Goal: Feedback & Contribution: Submit feedback/report problem

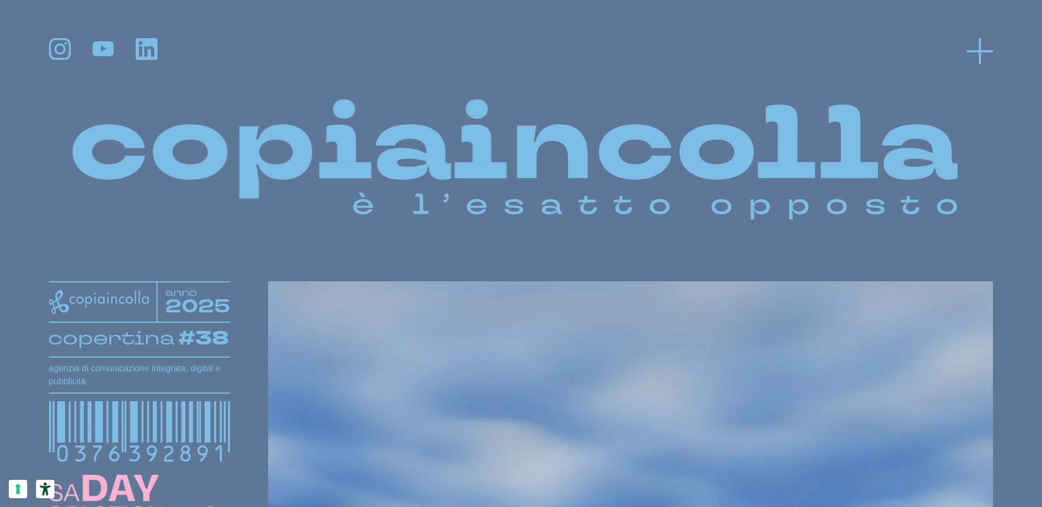
click at [982, 55] on icon at bounding box center [980, 51] width 26 height 26
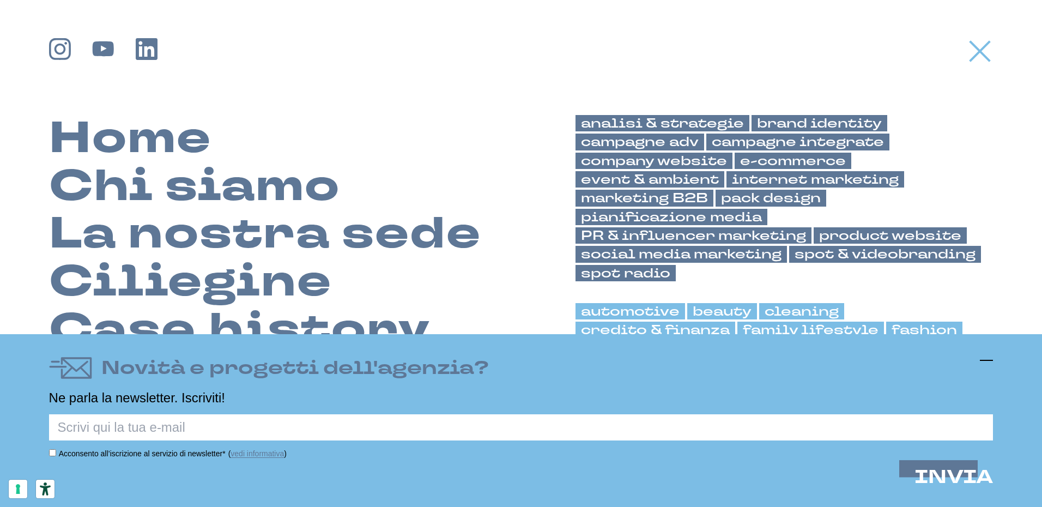
click at [988, 359] on icon at bounding box center [986, 360] width 13 height 13
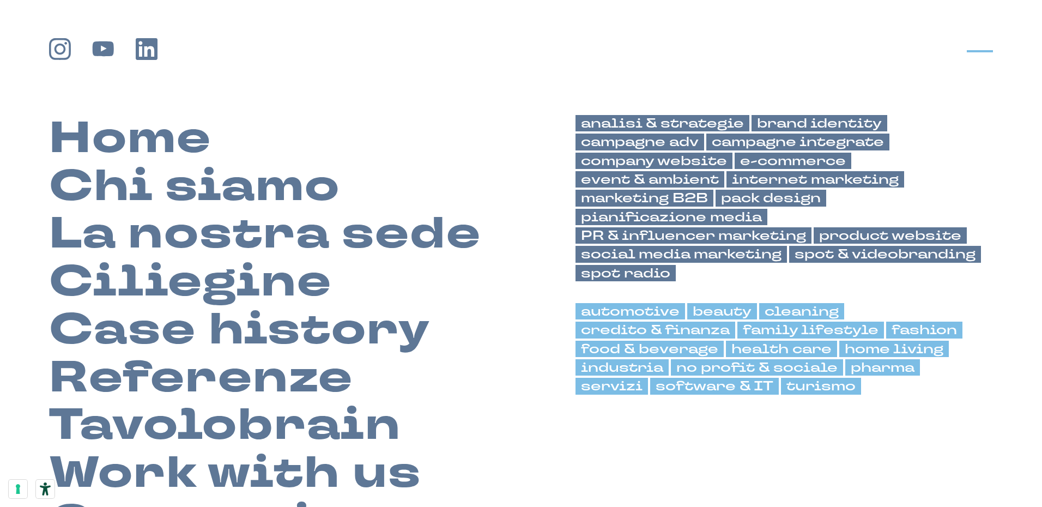
click at [978, 44] on icon at bounding box center [980, 51] width 26 height 26
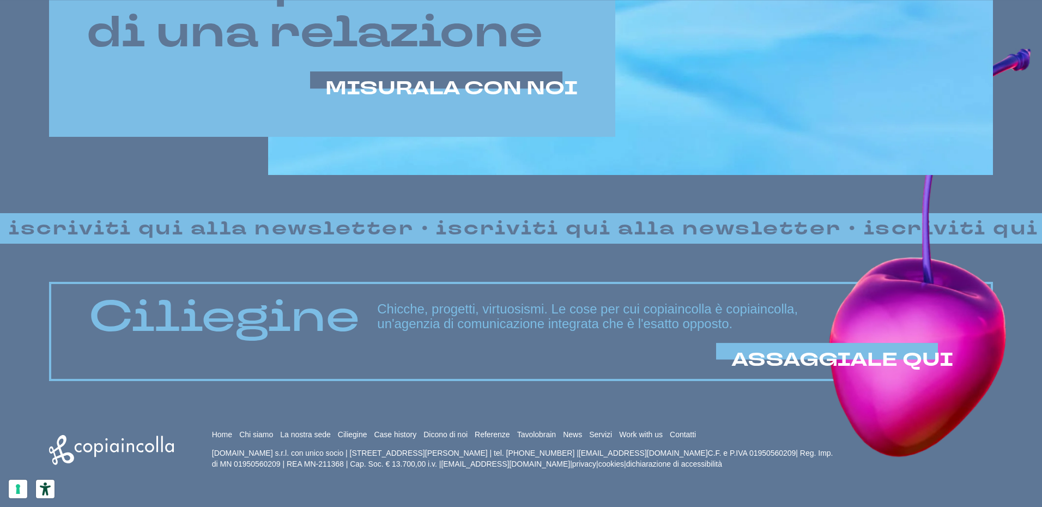
scroll to position [921, 0]
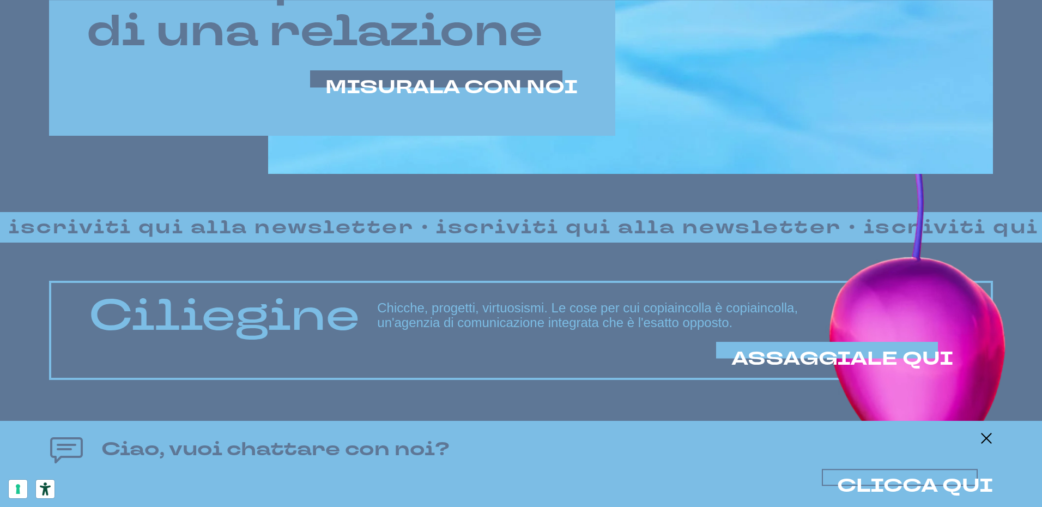
click at [894, 487] on span "CLICCA QUI" at bounding box center [915, 486] width 156 height 26
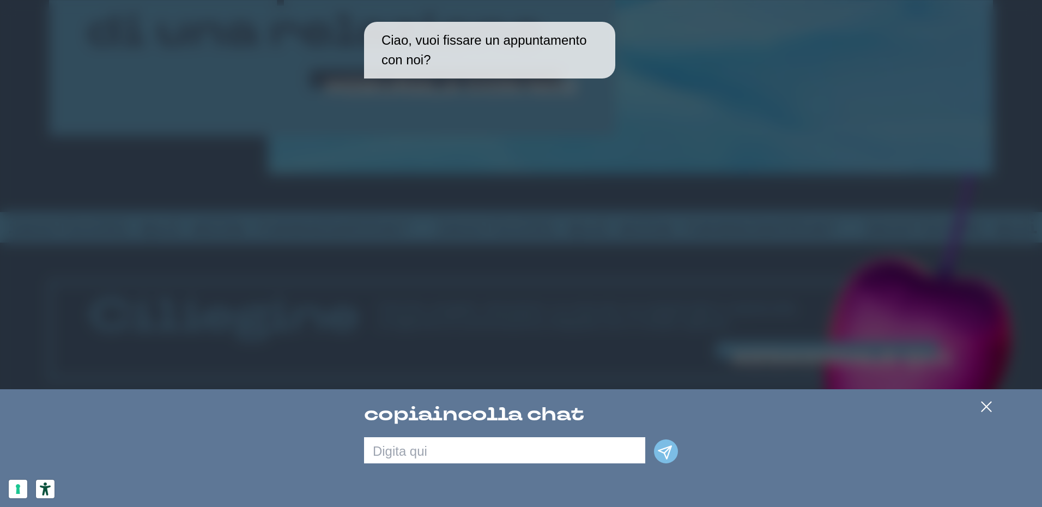
click at [499, 454] on textarea at bounding box center [504, 450] width 281 height 26
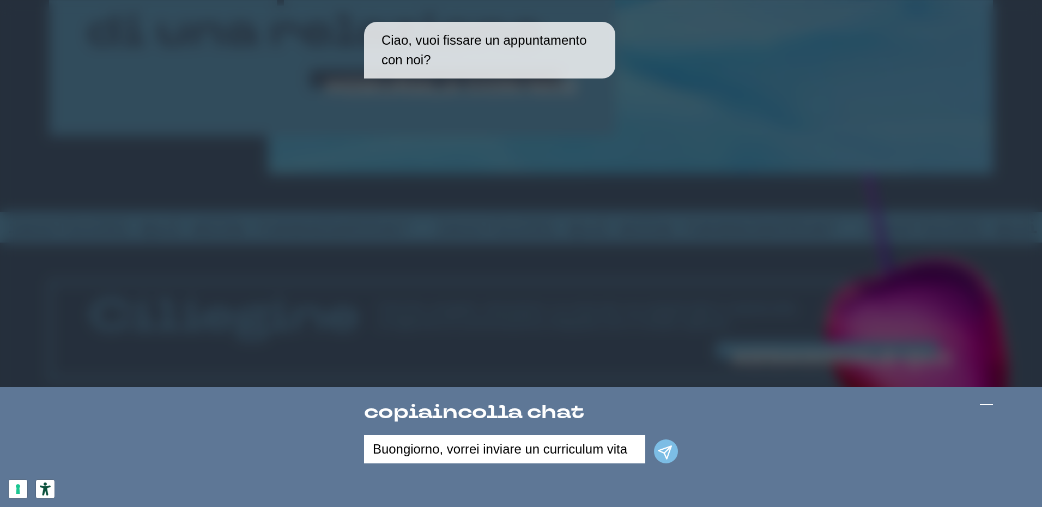
type textarea "Buongiorno, vorrei inviare un curriculum vitae"
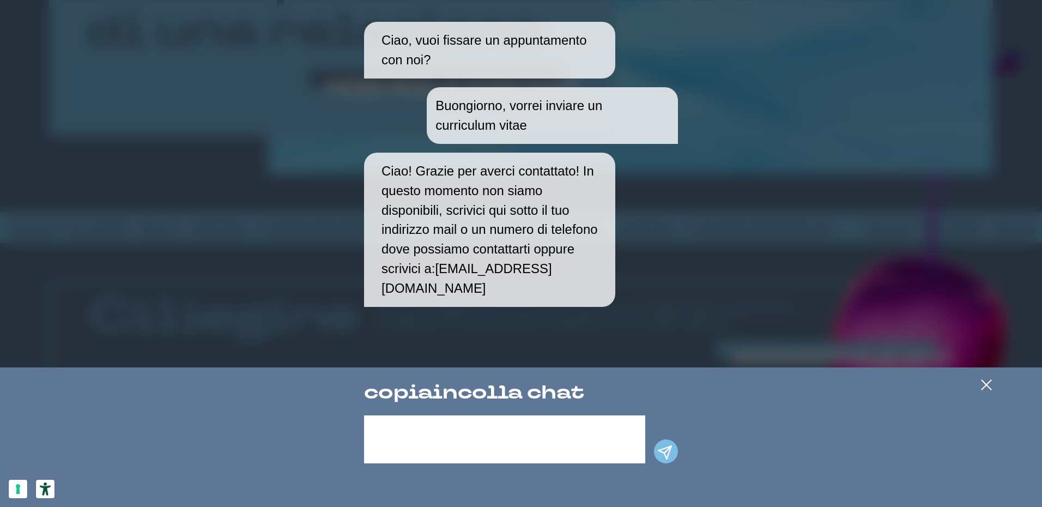
click at [403, 447] on textarea at bounding box center [504, 439] width 281 height 48
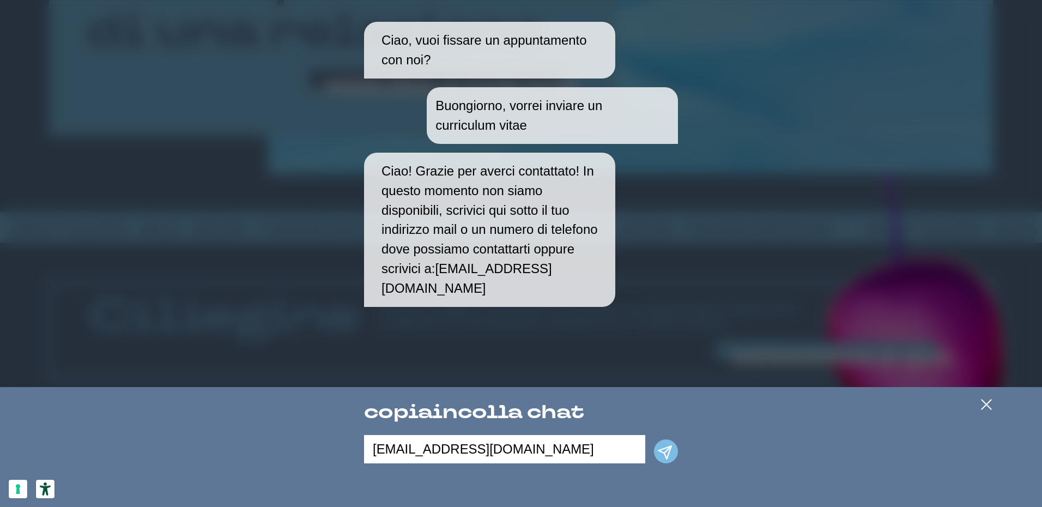
type textarea "[EMAIL_ADDRESS][DOMAIN_NAME]"
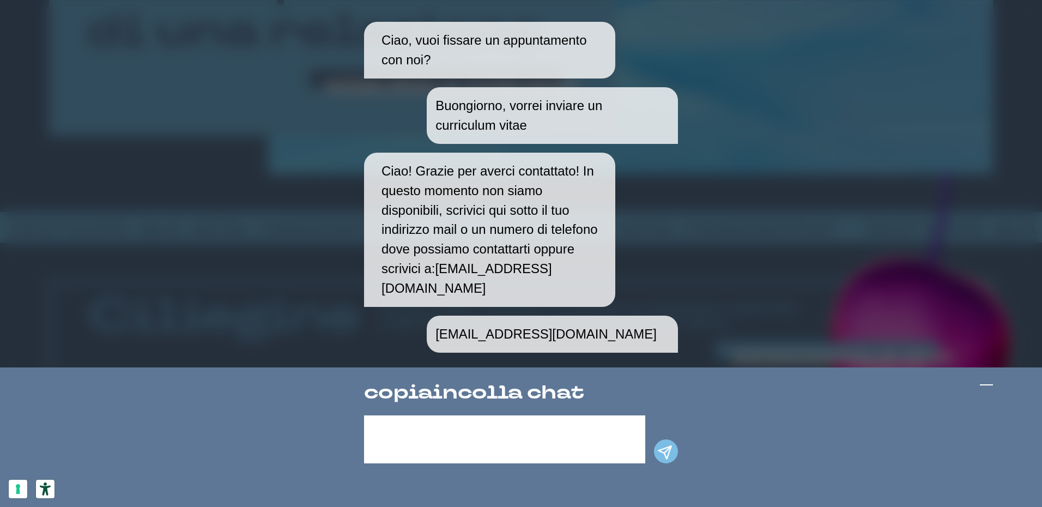
click at [988, 386] on icon at bounding box center [986, 384] width 13 height 13
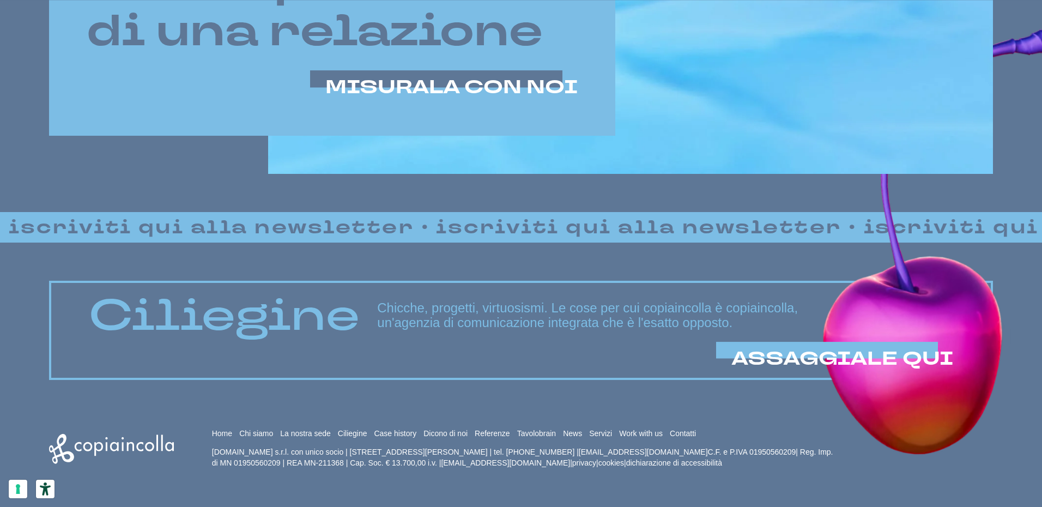
click at [874, 321] on h3 "Chicche, progetti, virtuosismi. Le cose per cui copiaincolla è copiaincolla, un…" at bounding box center [665, 315] width 576 height 29
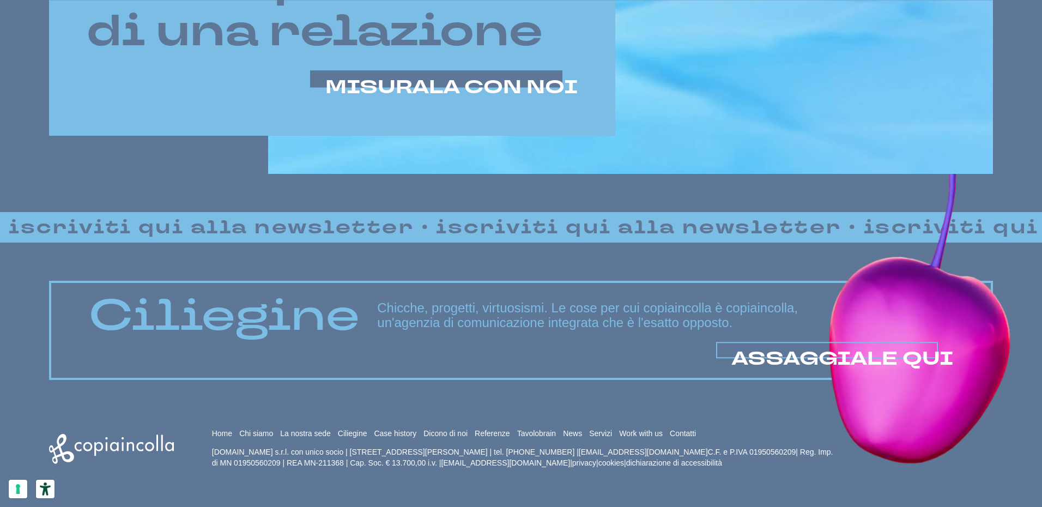
click at [863, 354] on span "ASSAGGIALE QUI" at bounding box center [842, 359] width 222 height 26
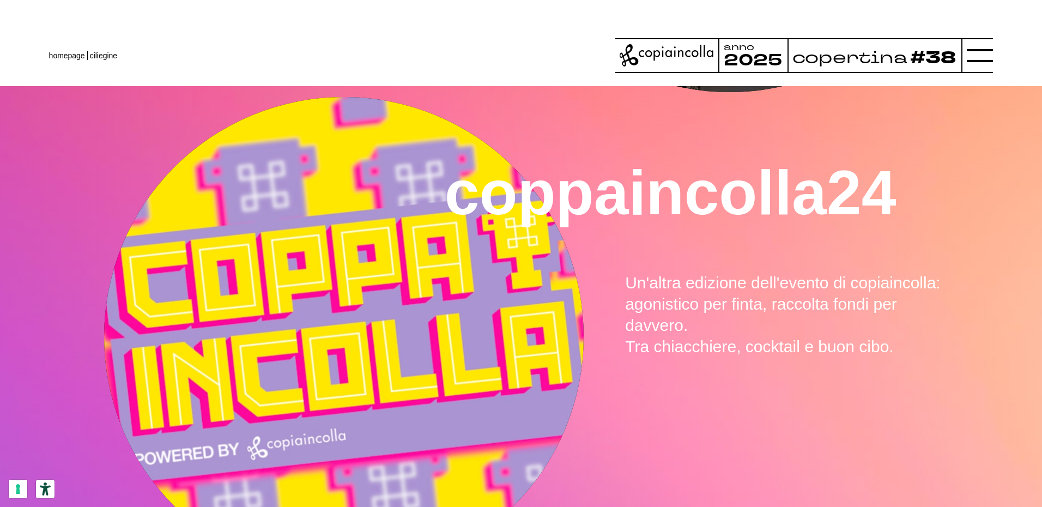
scroll to position [818, 0]
